Goal: Transaction & Acquisition: Subscribe to service/newsletter

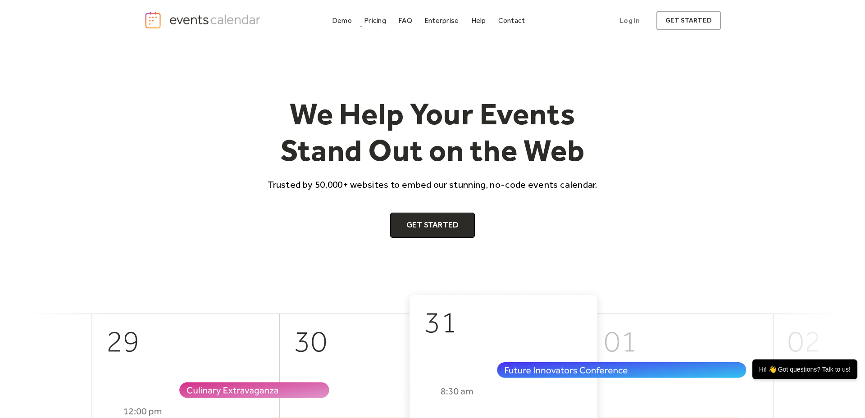
click at [369, 28] on div "Demo Pricing FAQ Enterprise Help Contact Log In Get Started Log In get started" at bounding box center [432, 21] width 577 height 20
click at [377, 20] on div "Pricing" at bounding box center [375, 20] width 22 height 5
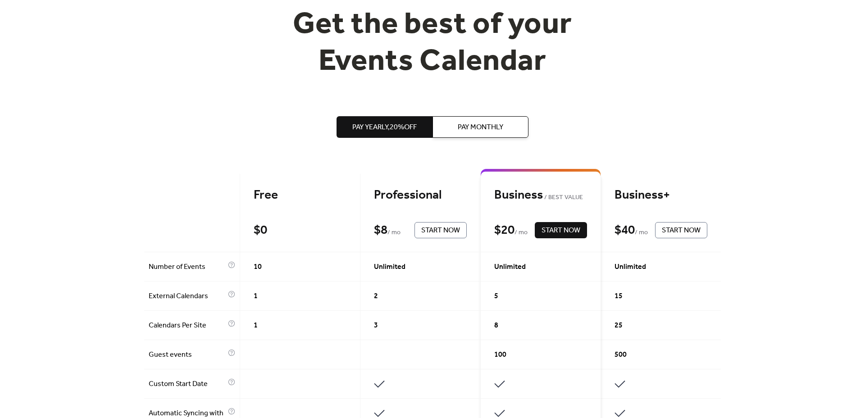
scroll to position [85, 0]
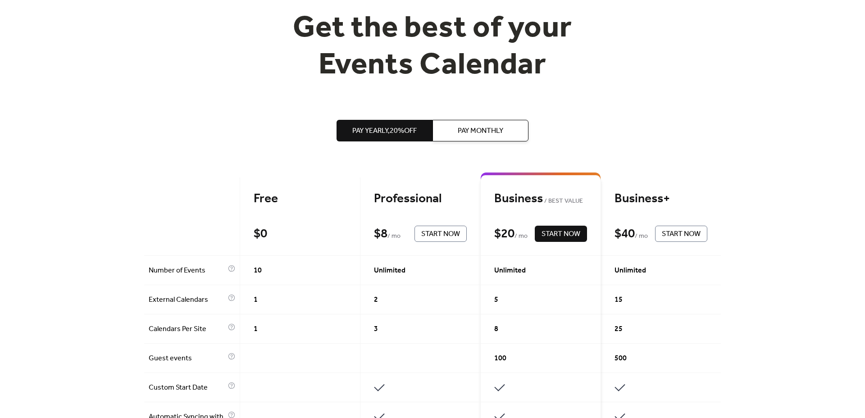
click at [451, 133] on button "Pay Monthly" at bounding box center [481, 131] width 96 height 22
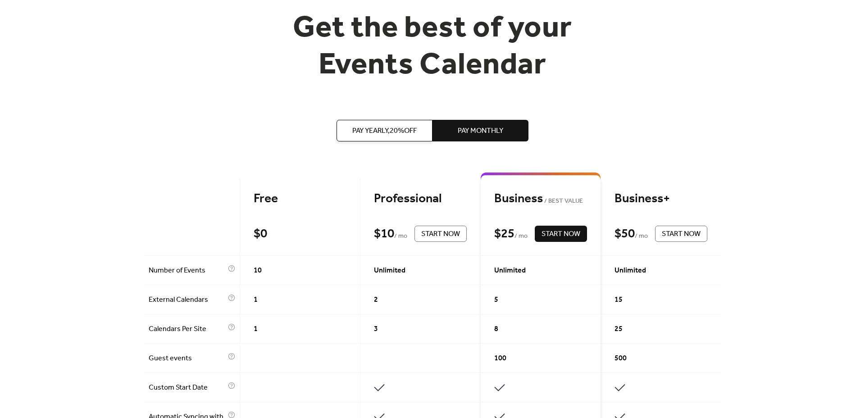
click at [394, 126] on span "Pay Yearly, 20% off" at bounding box center [384, 131] width 64 height 11
